Goal: Information Seeking & Learning: Stay updated

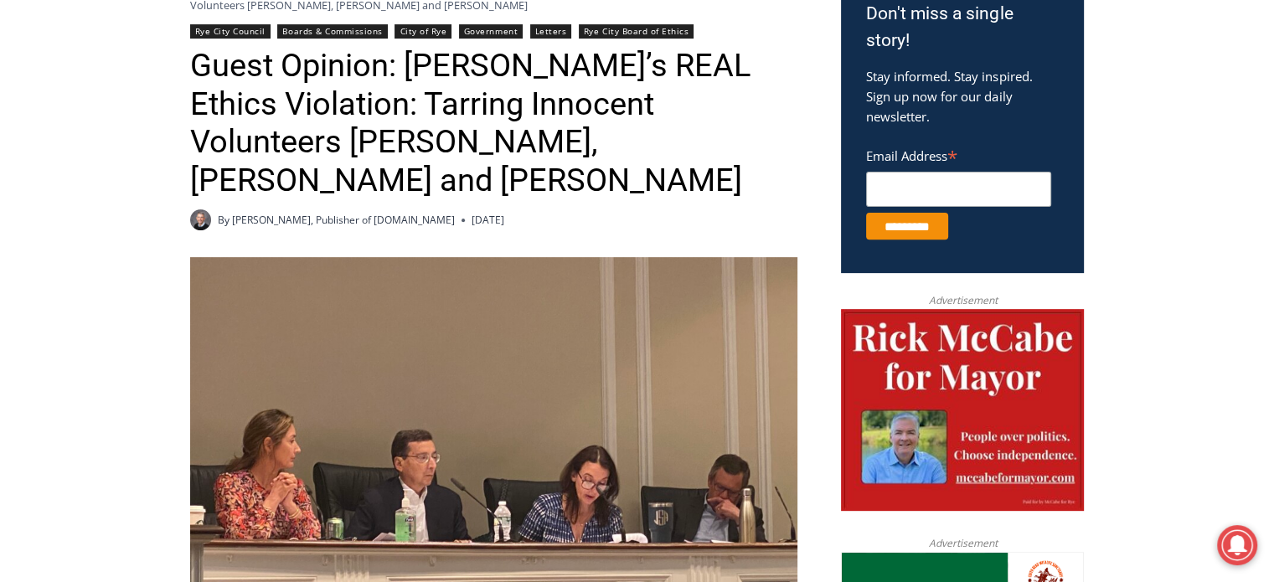
scroll to position [637, 0]
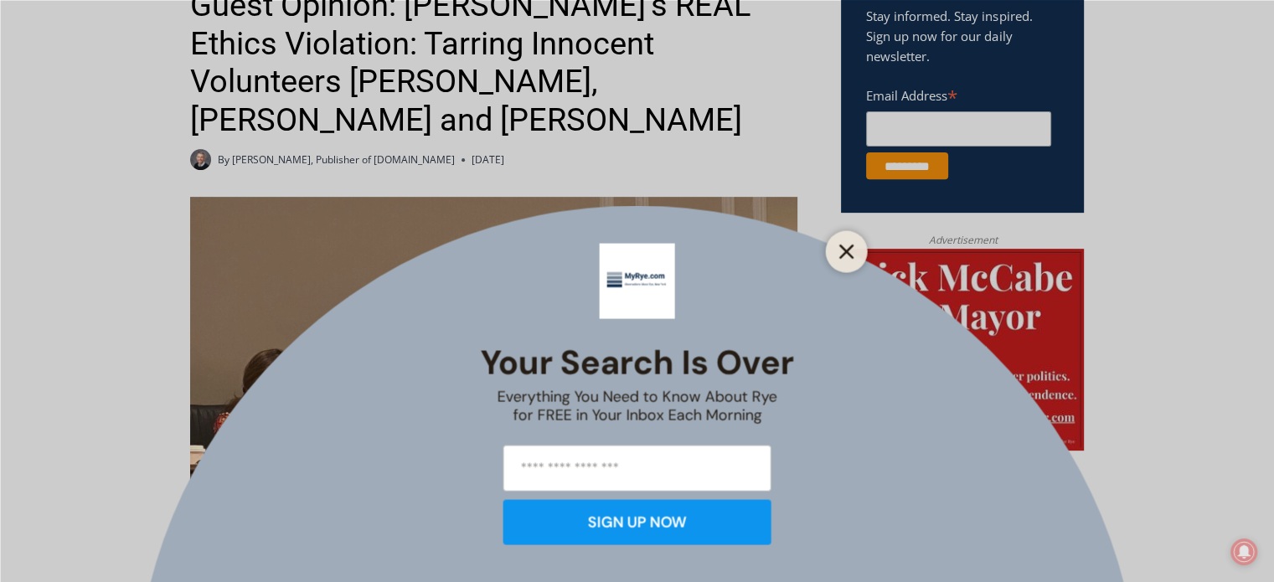
click at [844, 248] on line "Close" at bounding box center [846, 251] width 12 height 12
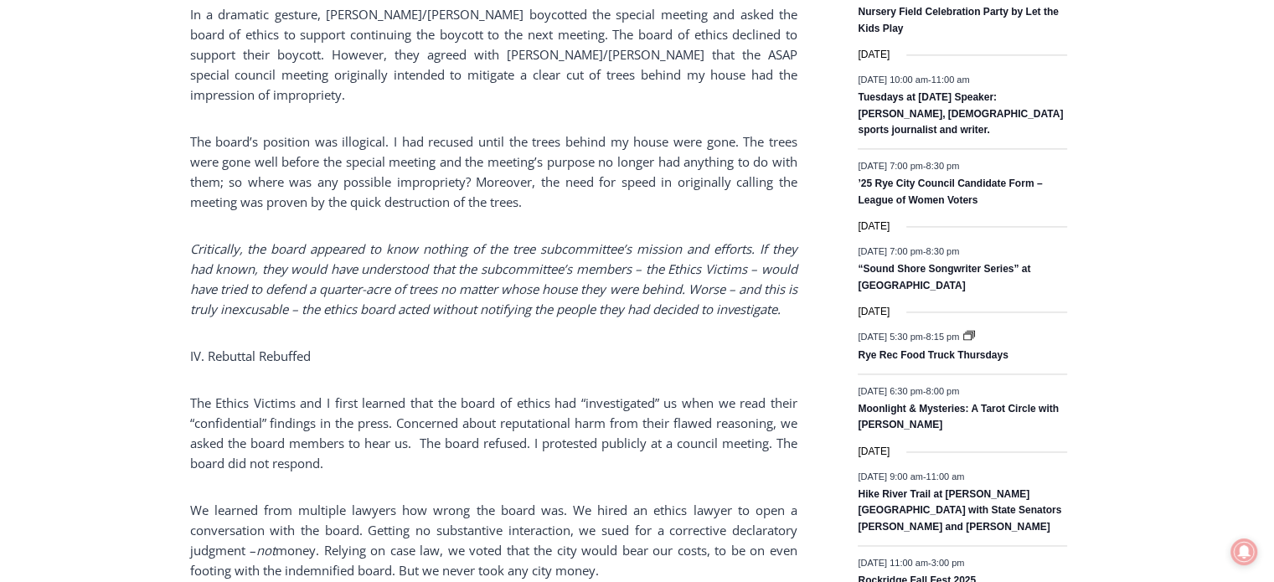
scroll to position [2563, 0]
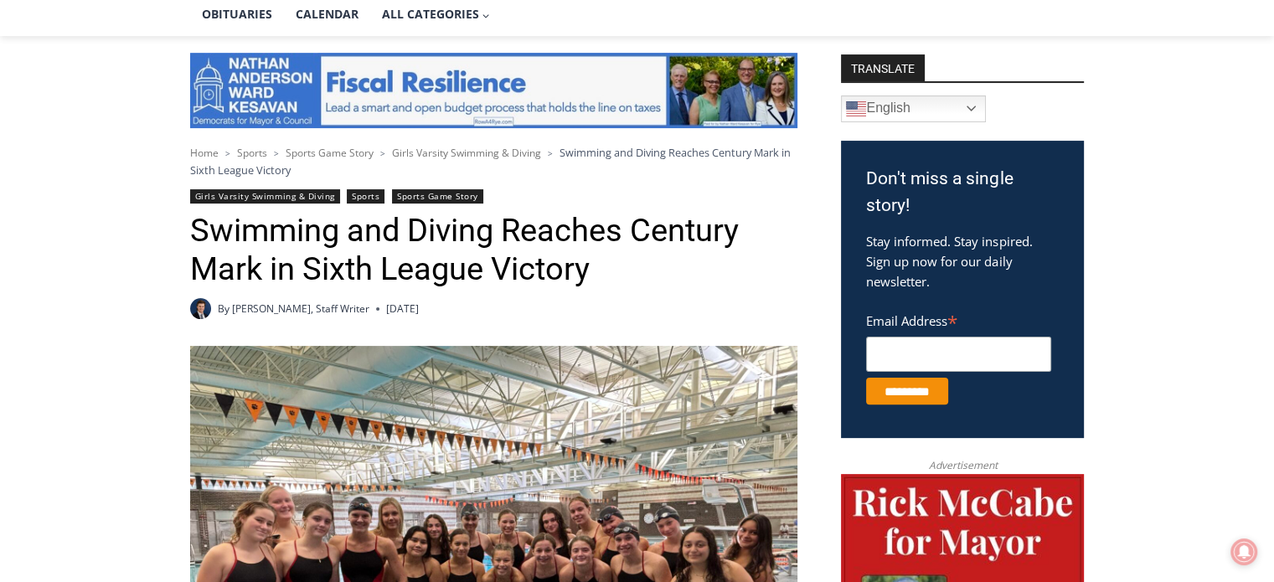
scroll to position [302, 0]
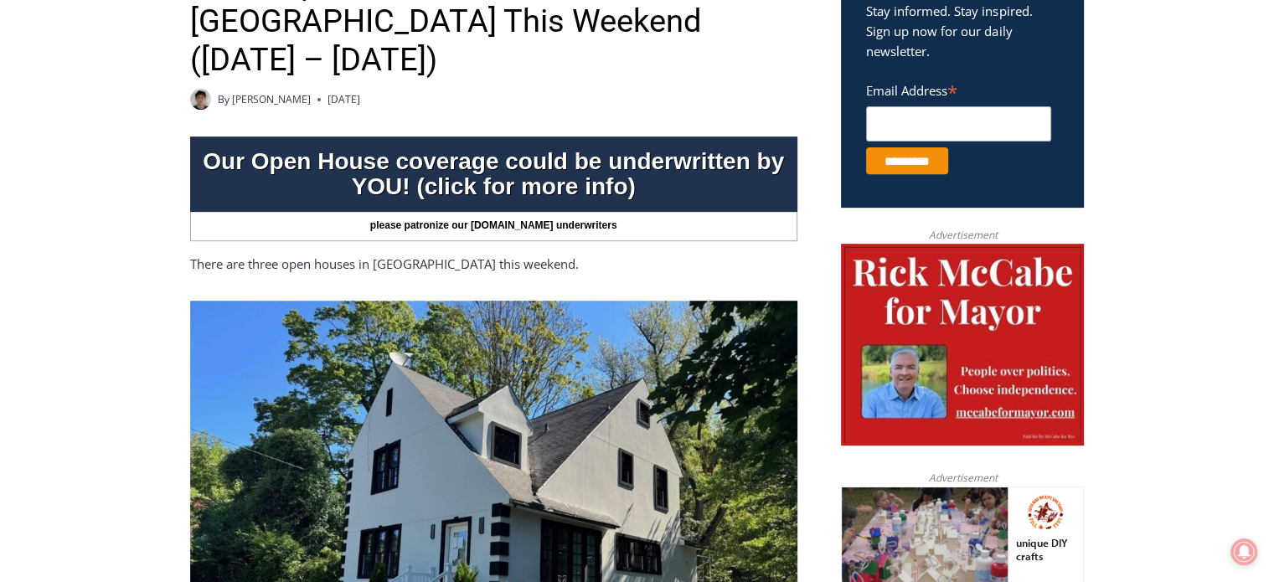
scroll to position [554, 0]
